Goal: Task Accomplishment & Management: Manage account settings

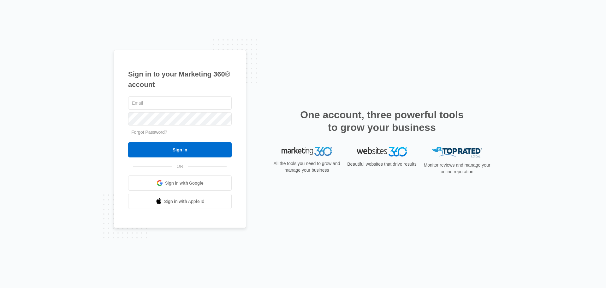
type input "[PERSON_NAME][EMAIL_ADDRESS][PERSON_NAME][DOMAIN_NAME]"
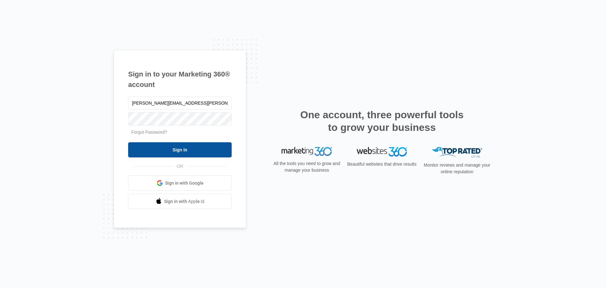
drag, startPoint x: 0, startPoint y: 0, endPoint x: 182, endPoint y: 147, distance: 234.4
click at [179, 148] on input "Sign In" at bounding box center [180, 149] width 104 height 15
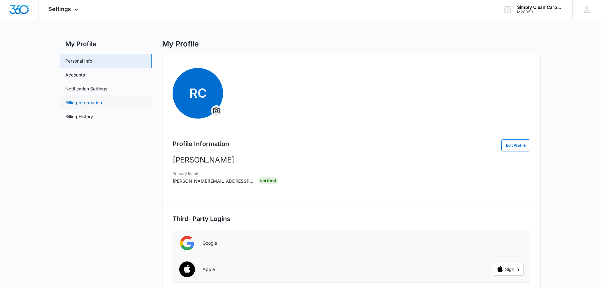
click at [92, 100] on link "Billing Information" at bounding box center [83, 102] width 37 height 7
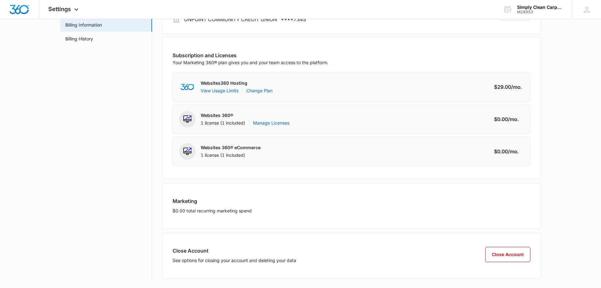
scroll to position [80, 0]
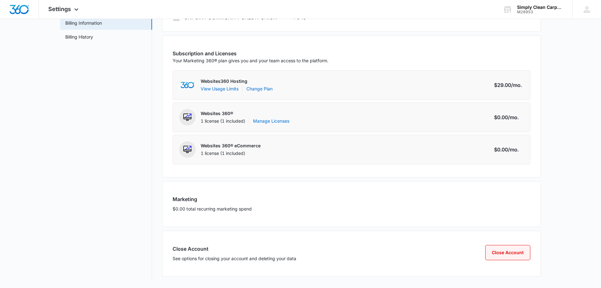
click at [515, 252] on button "Close Account" at bounding box center [508, 252] width 45 height 15
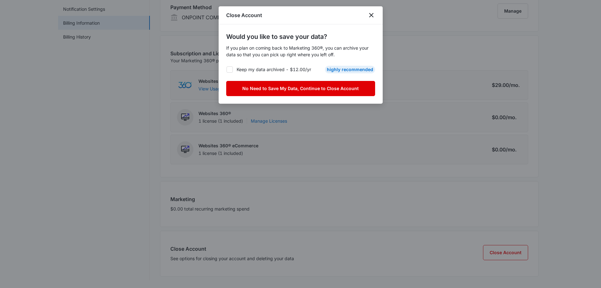
click at [288, 90] on button "No Need to Save My Data, Continue to Close Account" at bounding box center [300, 88] width 149 height 15
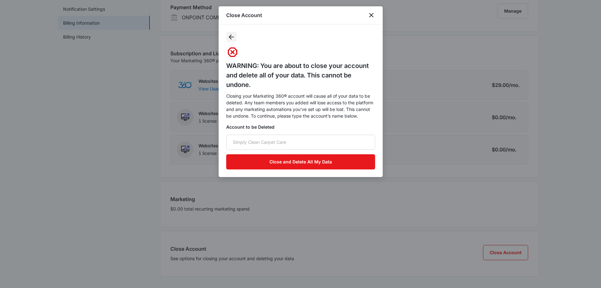
click at [231, 39] on icon "button" at bounding box center [232, 37] width 8 height 8
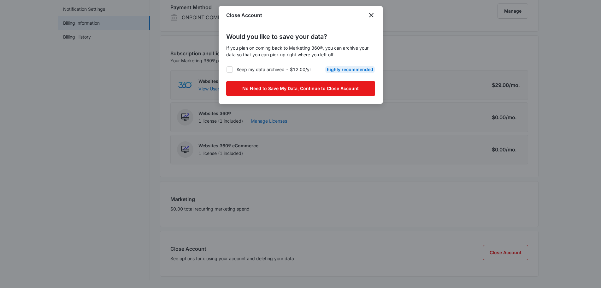
click at [231, 67] on icon at bounding box center [230, 70] width 6 height 6
click at [227, 69] on input "Keep my data archived - $12.00/yr" at bounding box center [226, 69] width 0 height 0
checkbox input "true"
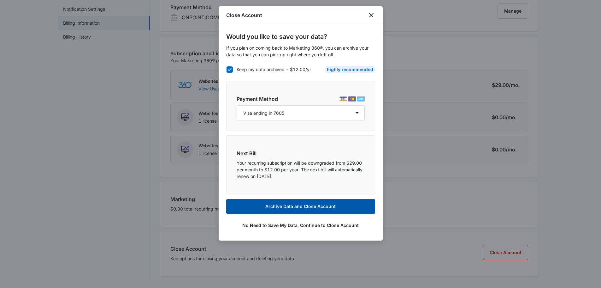
click at [292, 207] on button "Archive Data and Close Account" at bounding box center [300, 206] width 149 height 15
